Goal: Information Seeking & Learning: Learn about a topic

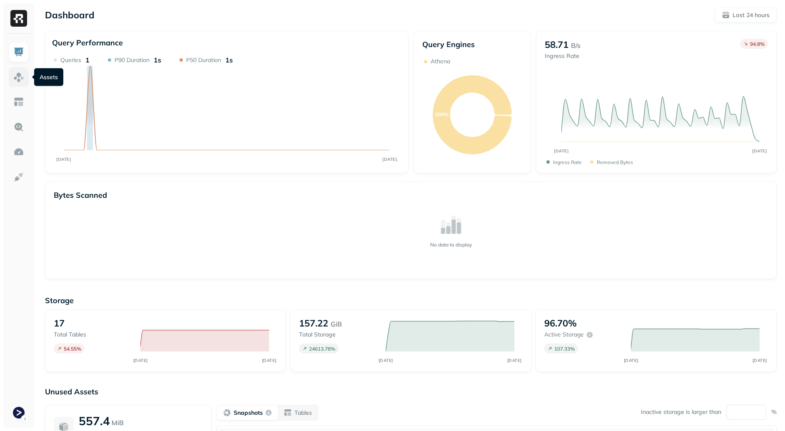
click at [15, 76] on img at bounding box center [18, 77] width 11 height 11
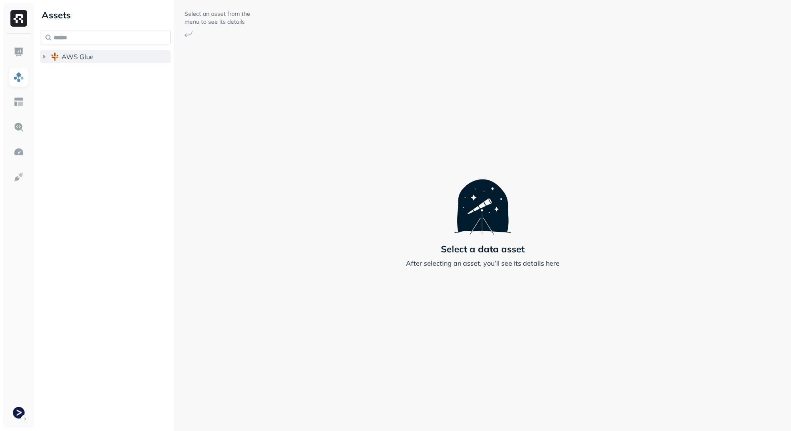
click at [78, 55] on span "AWS Glue" at bounding box center [78, 56] width 32 height 8
click at [91, 73] on span "dev_terminal_core" at bounding box center [98, 72] width 57 height 8
click at [106, 84] on button "Tables ( 14 )" at bounding box center [114, 88] width 115 height 13
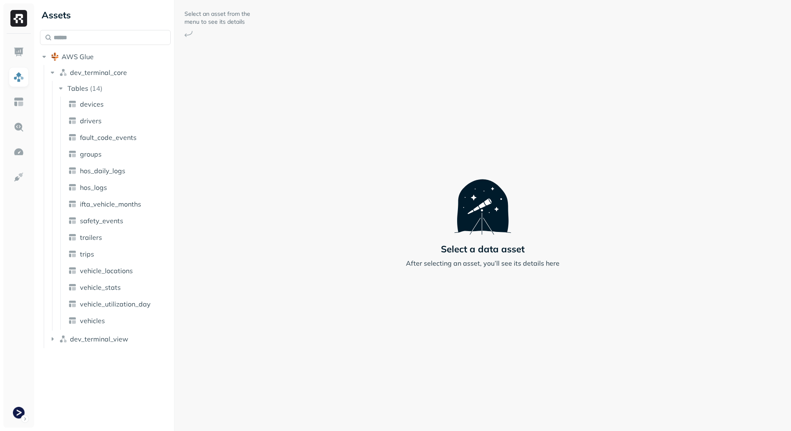
click at [128, 279] on ul "devices drivers fault_code_events groups hos_daily_logs hos_logs ifta_vehicle_m…" at bounding box center [116, 213] width 112 height 233
click at [130, 269] on span "vehicle_locations" at bounding box center [106, 270] width 53 height 8
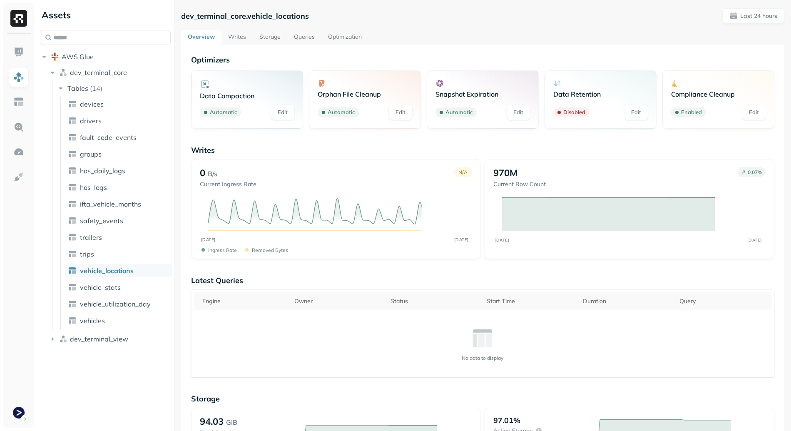
click at [261, 36] on link "Storage" at bounding box center [270, 37] width 35 height 15
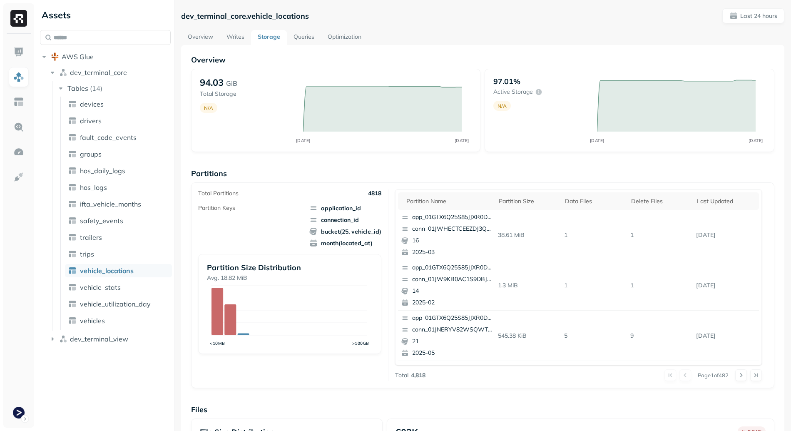
scroll to position [206, 0]
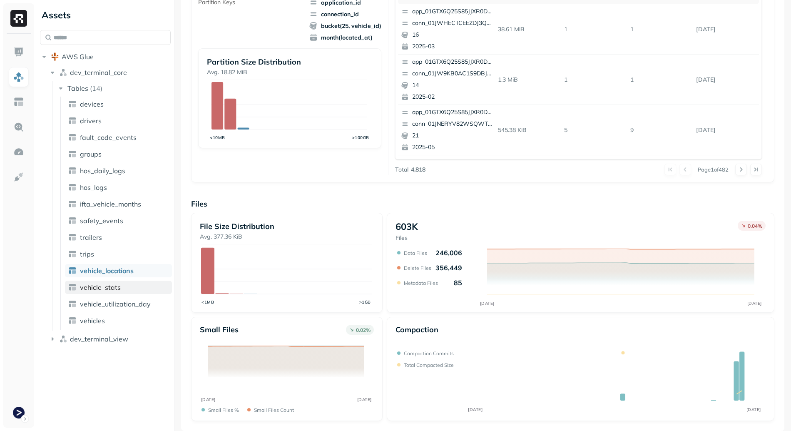
click at [117, 291] on link "vehicle_stats" at bounding box center [118, 287] width 107 height 13
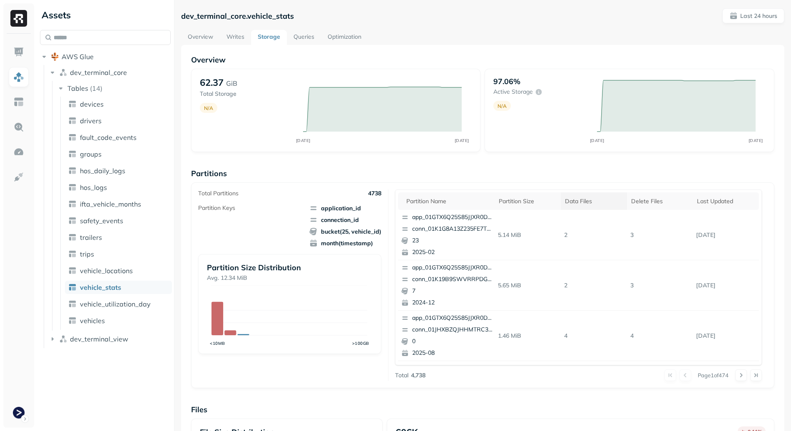
click at [585, 199] on div "Data Files" at bounding box center [594, 201] width 58 height 10
click at [561, 238] on p "650" at bounding box center [594, 235] width 66 height 15
click at [593, 243] on td "650" at bounding box center [594, 235] width 66 height 50
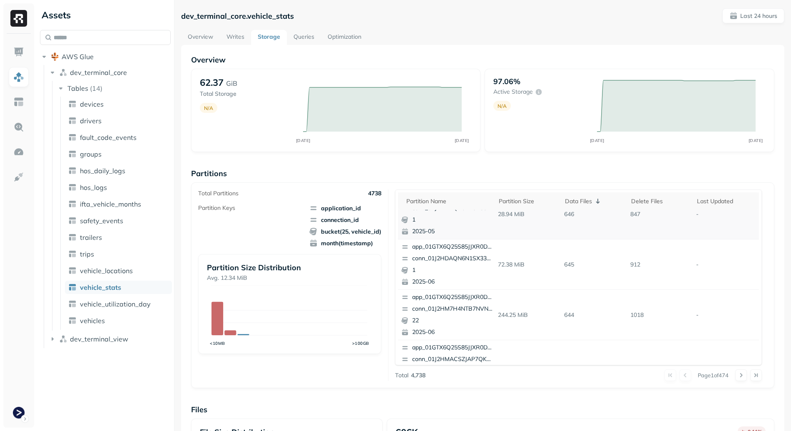
scroll to position [67, 0]
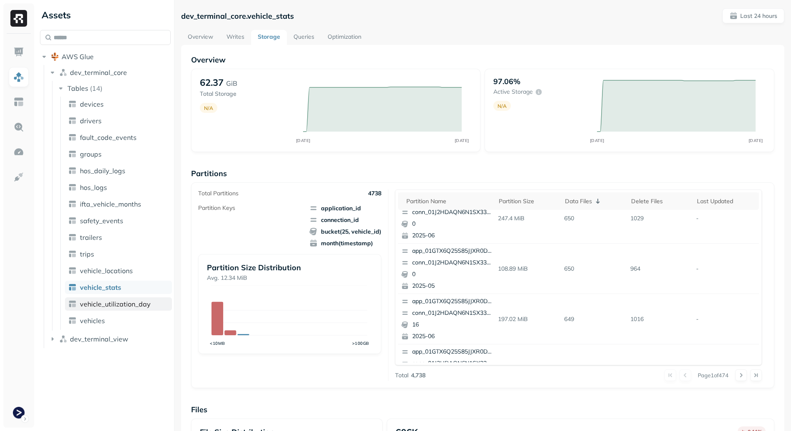
click at [122, 305] on span "vehicle_utilization_day" at bounding box center [115, 304] width 71 height 8
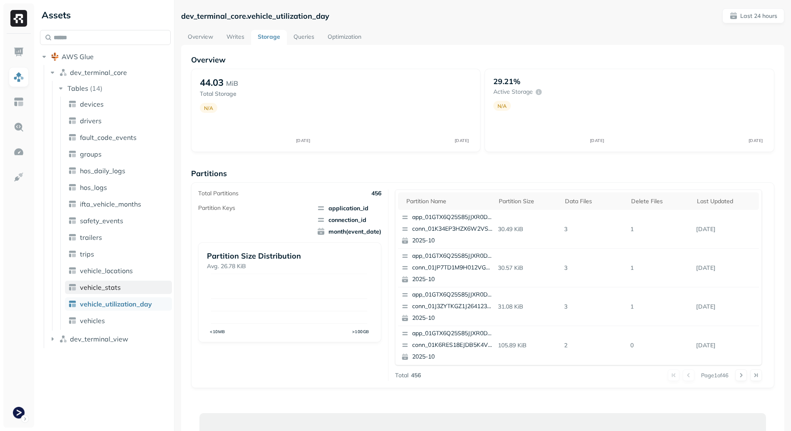
click at [127, 285] on link "vehicle_stats" at bounding box center [118, 287] width 107 height 13
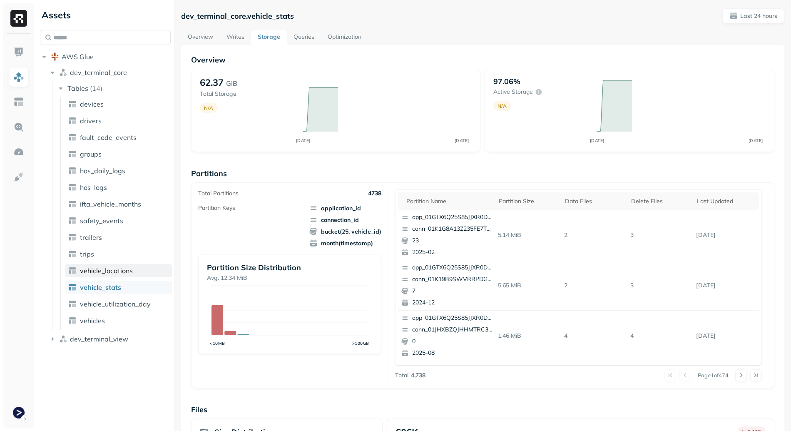
click at [123, 276] on link "vehicle_locations" at bounding box center [118, 270] width 107 height 13
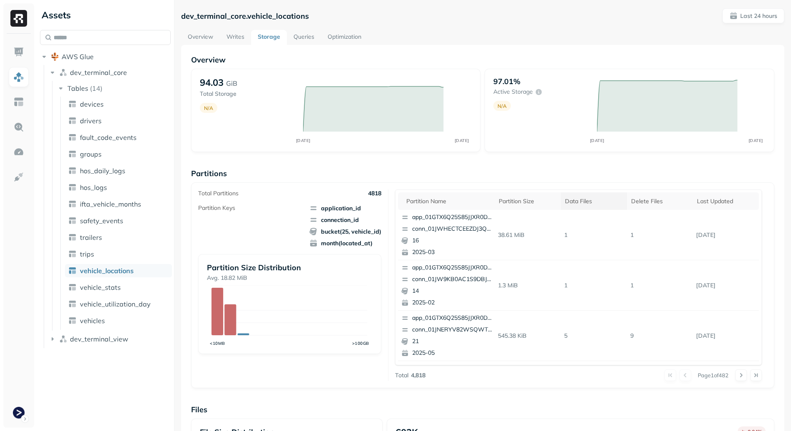
click at [574, 199] on div "Data Files" at bounding box center [594, 201] width 58 height 10
drag, startPoint x: 602, startPoint y: 235, endPoint x: 654, endPoint y: 240, distance: 53.1
click at [646, 239] on tr "app_01GTX6Q25S85JJXR0DRMNF8DEA conn_01J2HDAQN6N1SX33KC7PWYHTHT 0 2025-05 34.33 …" at bounding box center [578, 235] width 361 height 50
click at [656, 240] on p "768" at bounding box center [660, 235] width 66 height 15
click at [353, 32] on link "Optimization" at bounding box center [344, 37] width 47 height 15
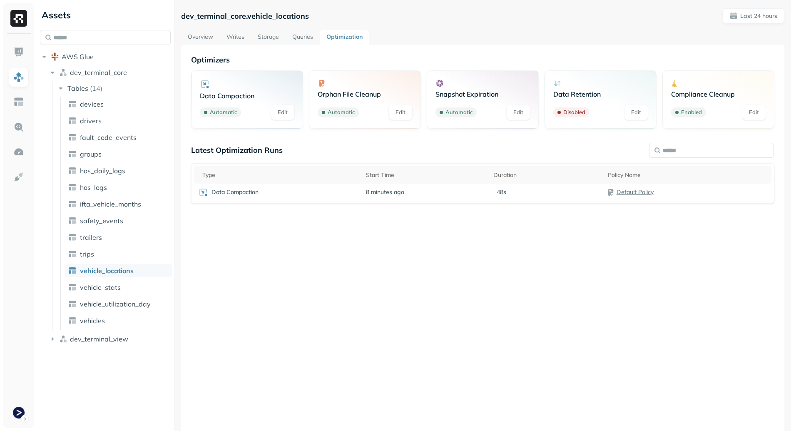
scroll to position [45, 0]
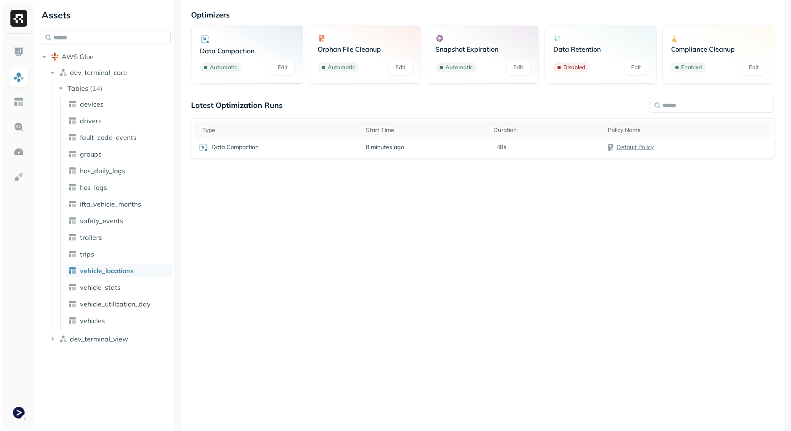
click at [320, 147] on div "Data Compaction" at bounding box center [277, 147] width 159 height 10
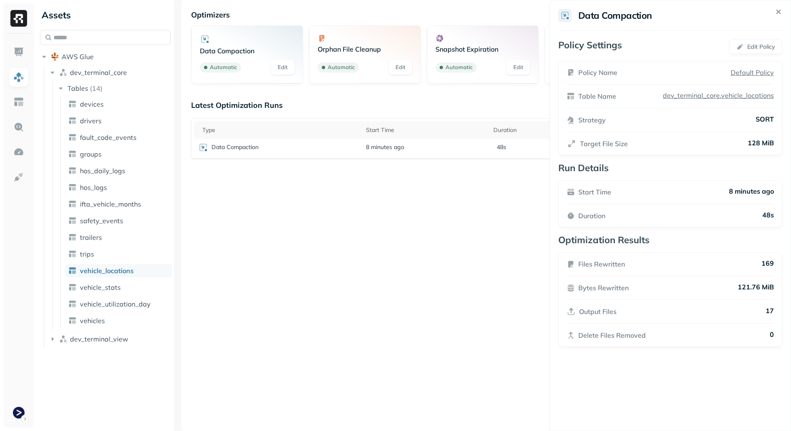
click at [770, 260] on p "169" at bounding box center [767, 264] width 12 height 10
click at [780, 269] on div "Files Rewritten 169 Bytes Rewritten 121.76 MiB Output Files 17 Delete Files Rem…" at bounding box center [670, 299] width 224 height 95
click at [496, 246] on html "Assets AWS Glue dev_terminal_core Tables ( 14 ) devices drivers fault_code_even…" at bounding box center [395, 215] width 791 height 431
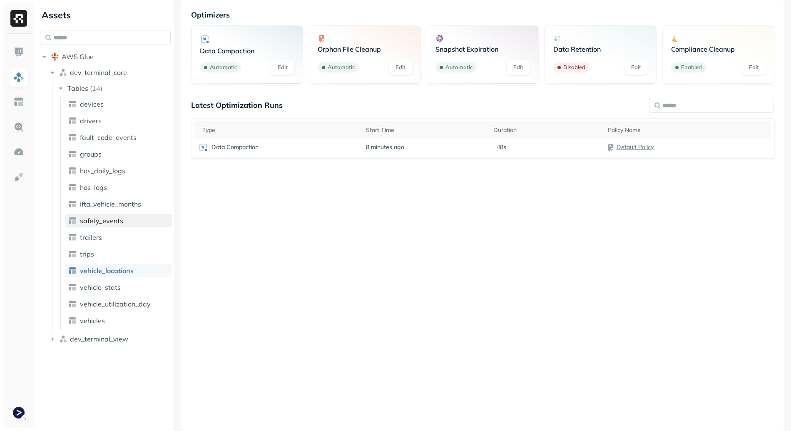
click at [110, 220] on span "safety_events" at bounding box center [101, 220] width 43 height 8
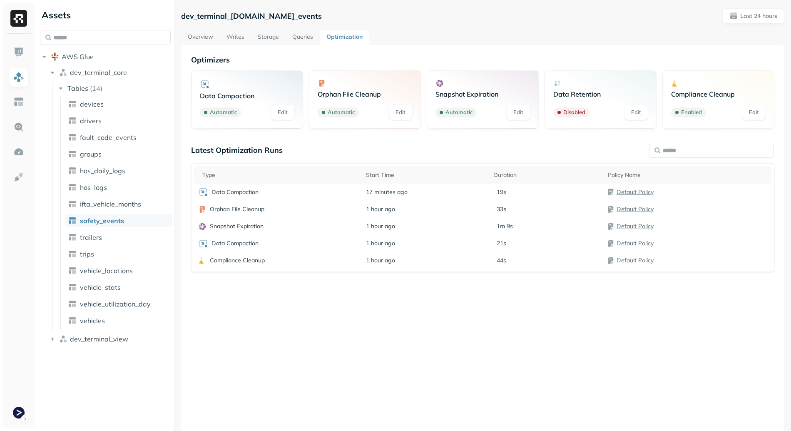
click at [212, 35] on link "Overview" at bounding box center [200, 37] width 39 height 15
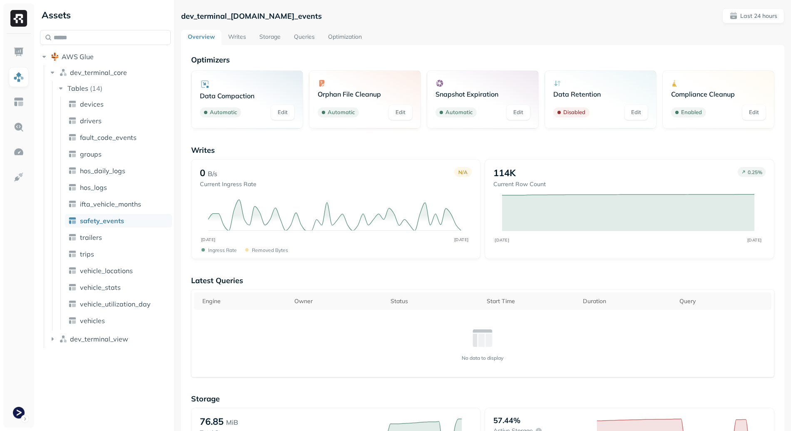
click at [271, 37] on link "Storage" at bounding box center [270, 37] width 35 height 15
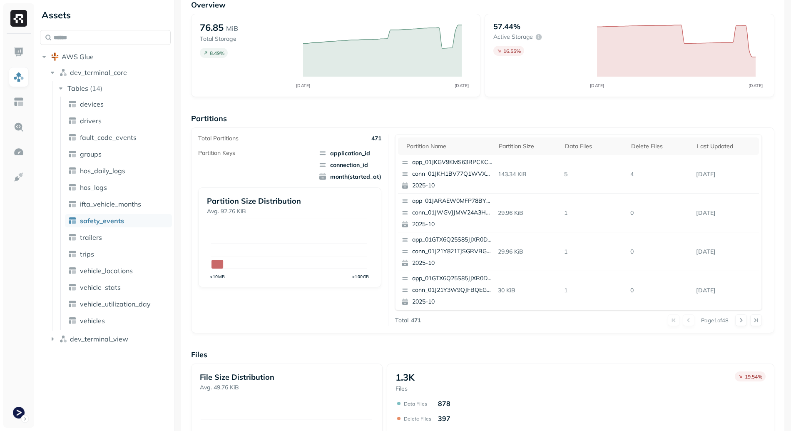
scroll to position [206, 0]
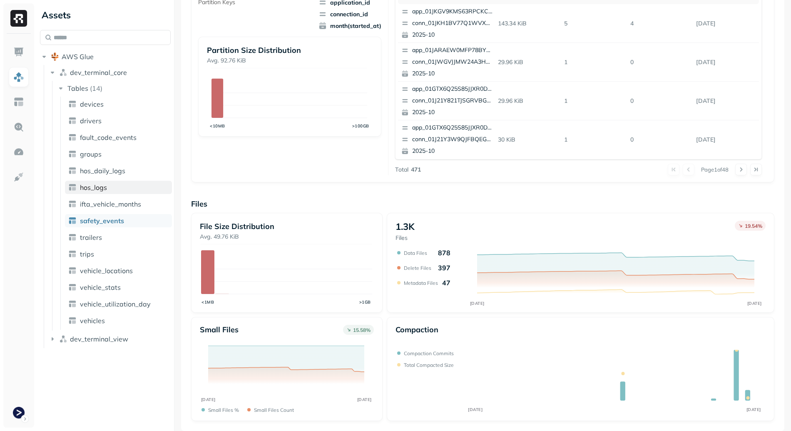
click at [111, 184] on link "hos_logs" at bounding box center [118, 187] width 107 height 13
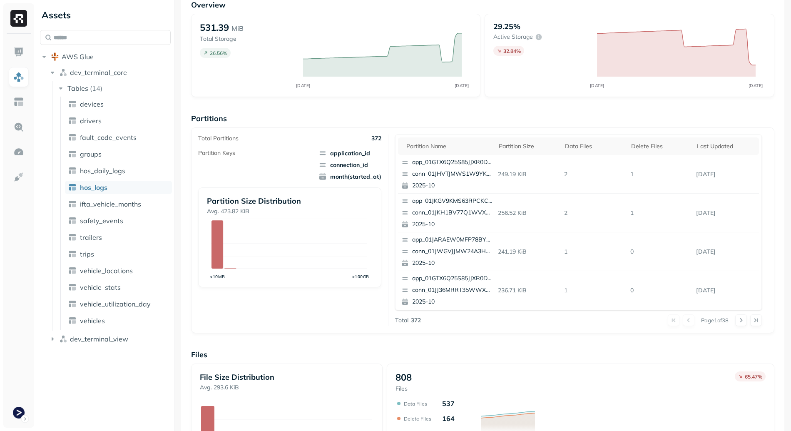
scroll to position [206, 0]
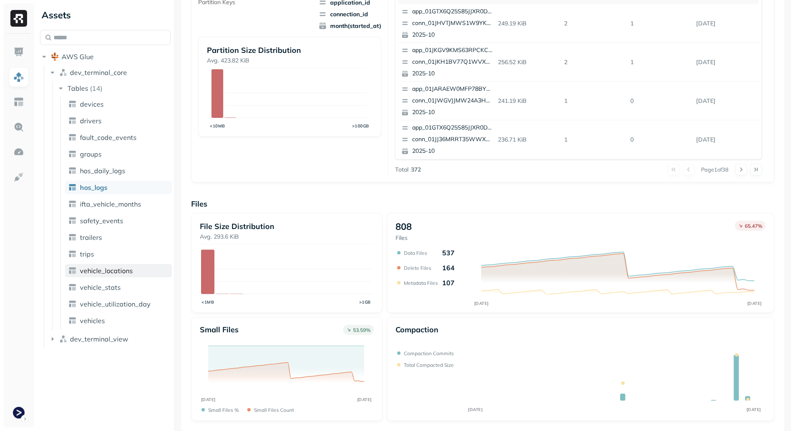
click at [135, 271] on link "vehicle_locations" at bounding box center [118, 270] width 107 height 13
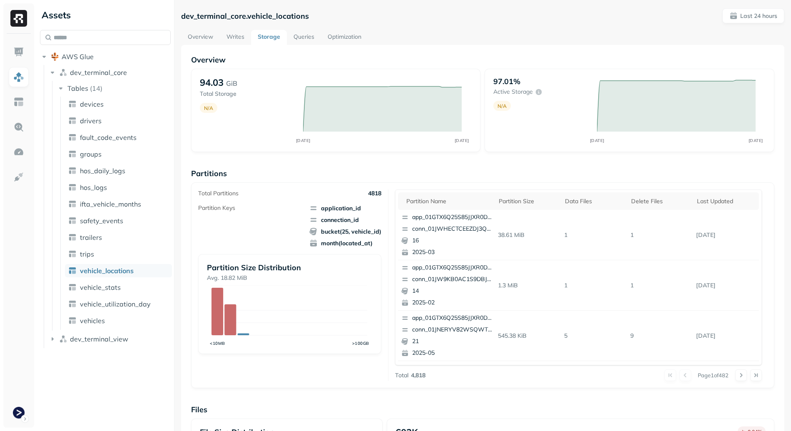
click at [234, 38] on link "Writes" at bounding box center [235, 37] width 31 height 15
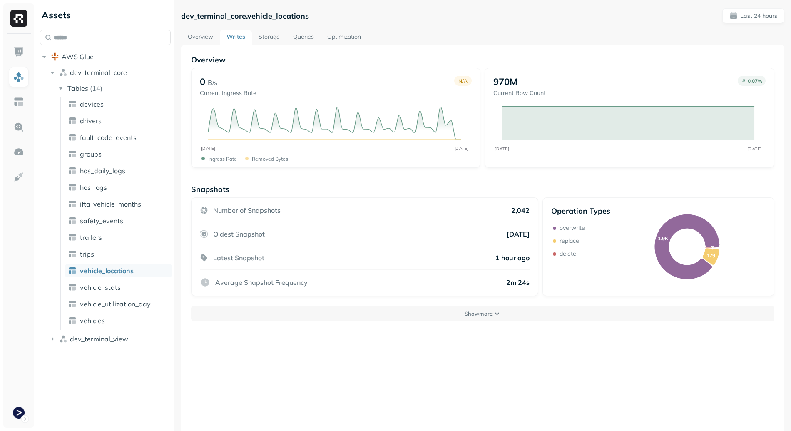
click at [514, 306] on div "Snapshots Number of Snapshots 2,042 Oldest Snapshot [DATE] Latest Snapshot 1 ho…" at bounding box center [482, 252] width 583 height 137
click at [514, 311] on button "Show more" at bounding box center [482, 313] width 583 height 15
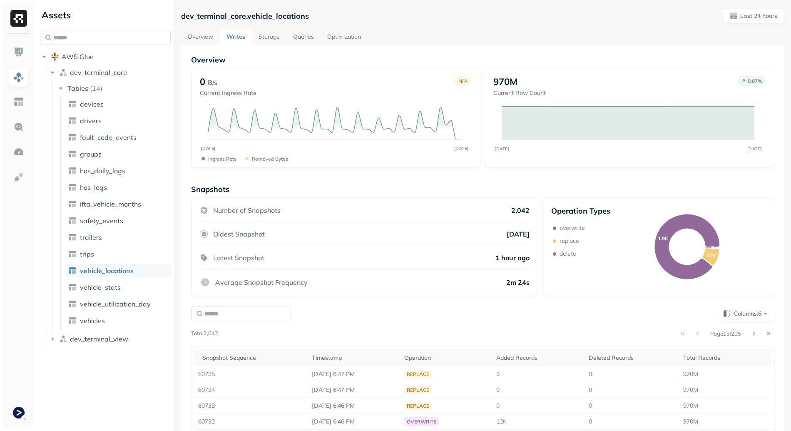
scroll to position [127, 0]
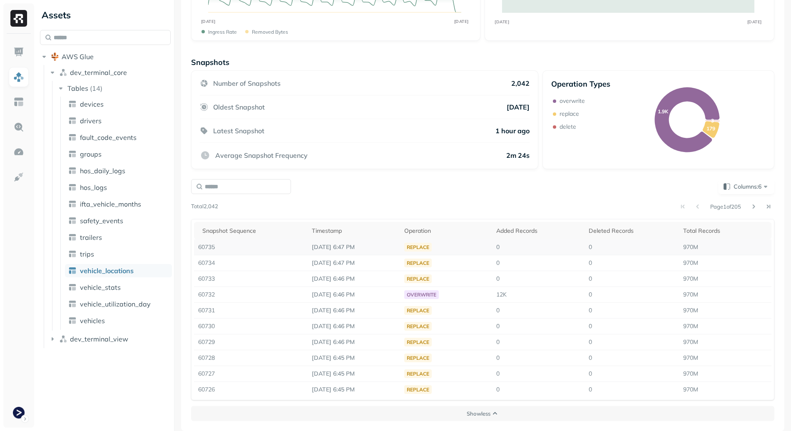
drag, startPoint x: 303, startPoint y: 249, endPoint x: 366, endPoint y: 251, distance: 63.3
click at [366, 251] on tr "60735 [DATE] 6:47 PM replace 0 0 970M" at bounding box center [482, 247] width 577 height 16
drag, startPoint x: 367, startPoint y: 251, endPoint x: 372, endPoint y: 250, distance: 5.5
click at [367, 251] on td "[DATE] 6:47 PM" at bounding box center [354, 247] width 92 height 16
drag, startPoint x: 342, startPoint y: 245, endPoint x: 376, endPoint y: 246, distance: 34.2
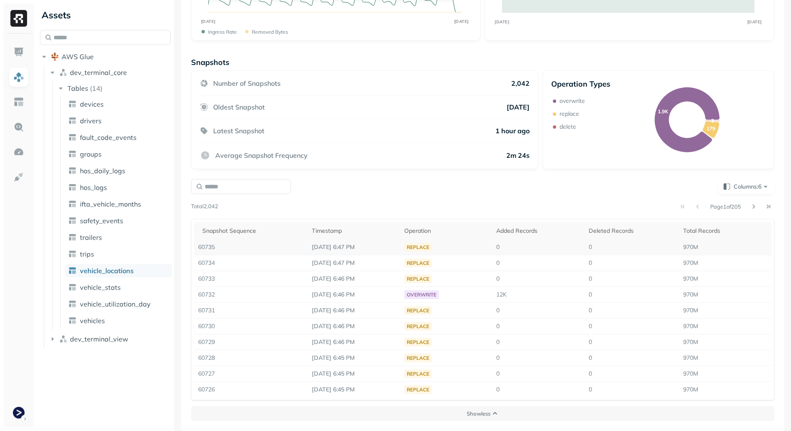
click at [376, 246] on p "[DATE] 6:47 PM" at bounding box center [354, 247] width 84 height 8
